Goal: Find specific page/section: Find specific page/section

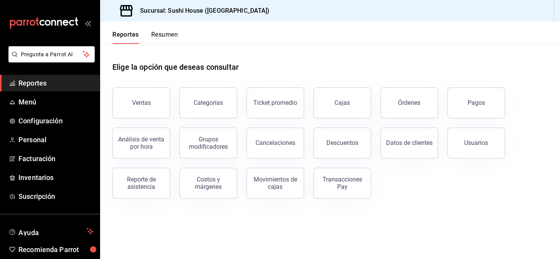
click at [42, 80] on span "Reportes" at bounding box center [55, 83] width 75 height 10
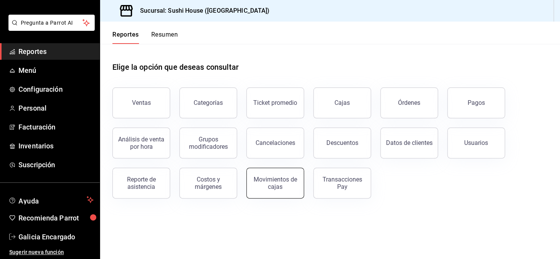
click at [283, 184] on div "Movimientos de cajas" at bounding box center [275, 182] width 48 height 15
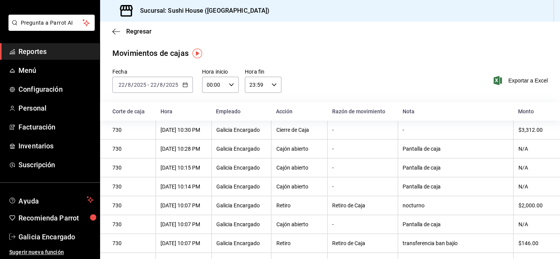
click at [54, 51] on span "Reportes" at bounding box center [55, 51] width 75 height 10
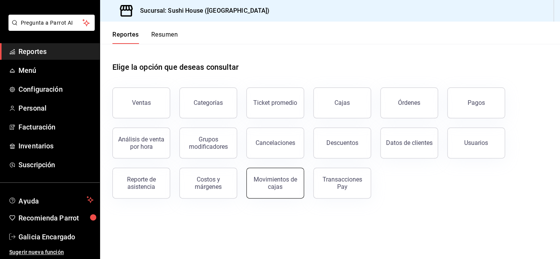
click at [267, 188] on div "Movimientos de cajas" at bounding box center [275, 182] width 48 height 15
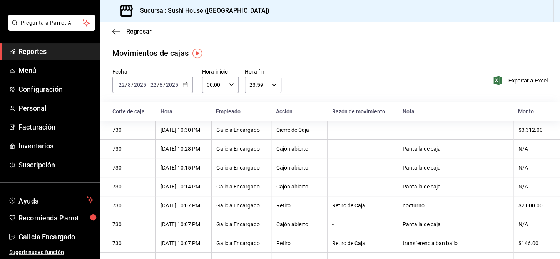
click at [37, 50] on span "Reportes" at bounding box center [55, 51] width 75 height 10
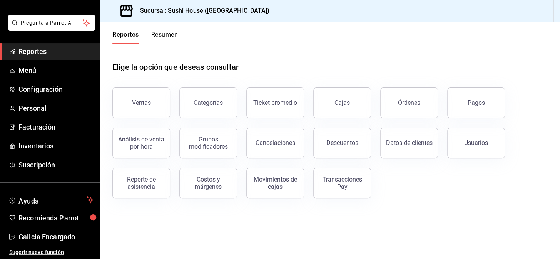
click at [157, 37] on button "Resumen" at bounding box center [164, 37] width 27 height 13
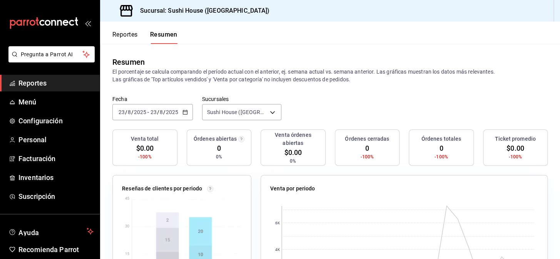
click at [26, 81] on span "Reportes" at bounding box center [55, 83] width 75 height 10
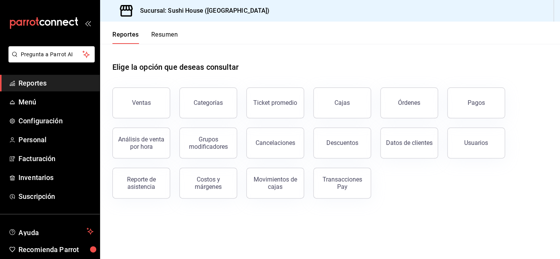
drag, startPoint x: 25, startPoint y: 80, endPoint x: 328, endPoint y: 48, distance: 304.6
click at [350, 41] on header "Reportes Resumen" at bounding box center [330, 33] width 460 height 22
click at [133, 105] on div "Ventas" at bounding box center [141, 102] width 19 height 7
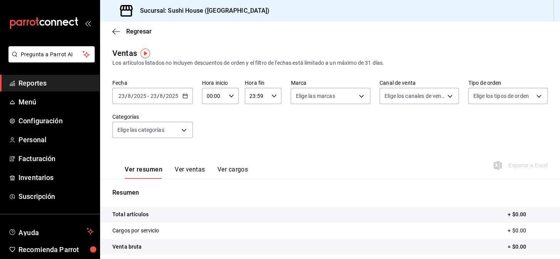
click at [50, 78] on span "Reportes" at bounding box center [55, 83] width 75 height 10
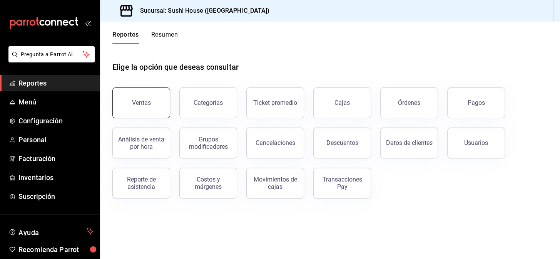
click at [145, 112] on button "Ventas" at bounding box center [141, 102] width 58 height 31
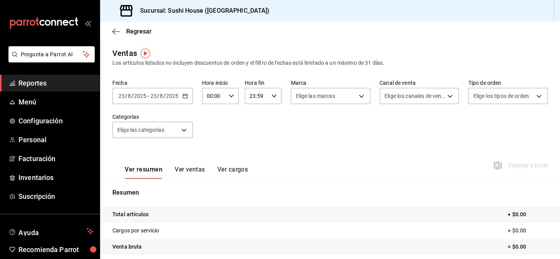
click at [54, 80] on span "Reportes" at bounding box center [55, 83] width 75 height 10
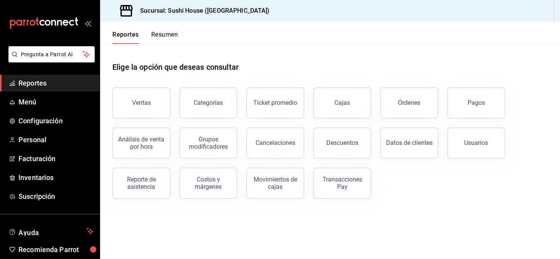
click at [50, 86] on span "Reportes" at bounding box center [55, 83] width 75 height 10
click at [159, 34] on button "Resumen" at bounding box center [164, 37] width 27 height 13
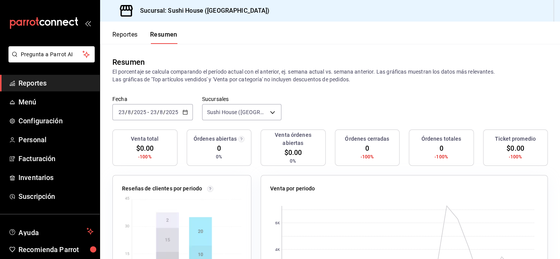
click at [40, 93] on ul "Reportes Menú Configuración Personal Facturación Inventarios Suscripción" at bounding box center [50, 140] width 100 height 130
click at [46, 84] on span "Reportes" at bounding box center [55, 83] width 75 height 10
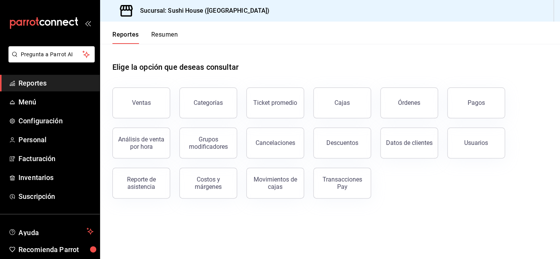
click at [57, 85] on span "Reportes" at bounding box center [55, 83] width 75 height 10
click at [139, 101] on div "Ventas" at bounding box center [141, 102] width 19 height 7
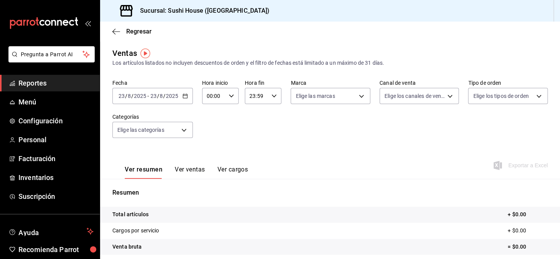
click at [25, 87] on span "Reportes" at bounding box center [55, 83] width 75 height 10
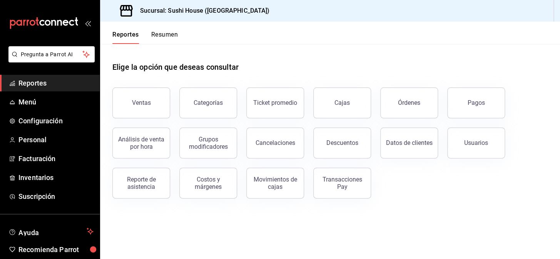
click at [160, 38] on button "Resumen" at bounding box center [164, 37] width 27 height 13
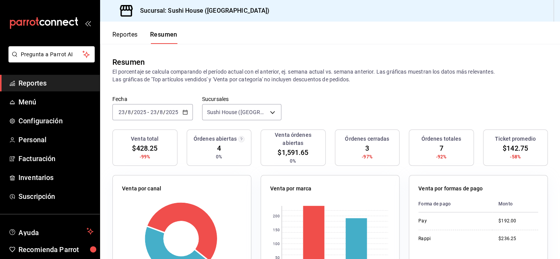
click at [48, 81] on span "Reportes" at bounding box center [55, 83] width 75 height 10
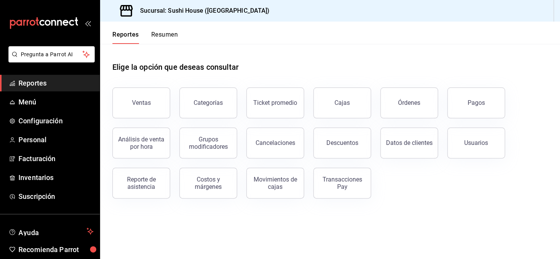
click at [158, 32] on button "Resumen" at bounding box center [164, 37] width 27 height 13
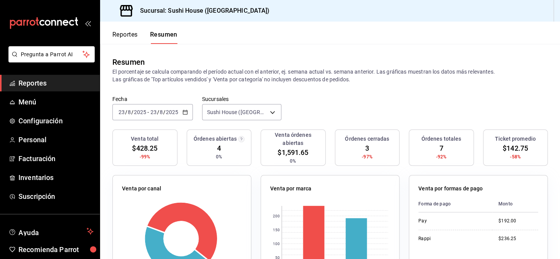
click at [47, 79] on span "Reportes" at bounding box center [55, 83] width 75 height 10
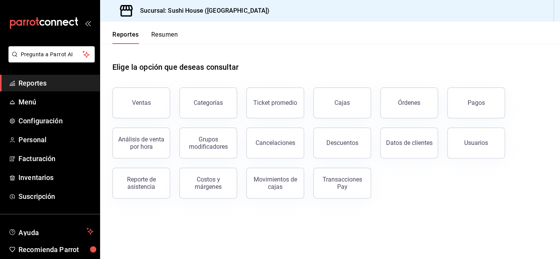
click at [165, 38] on button "Resumen" at bounding box center [164, 37] width 27 height 13
